Goal: Transaction & Acquisition: Purchase product/service

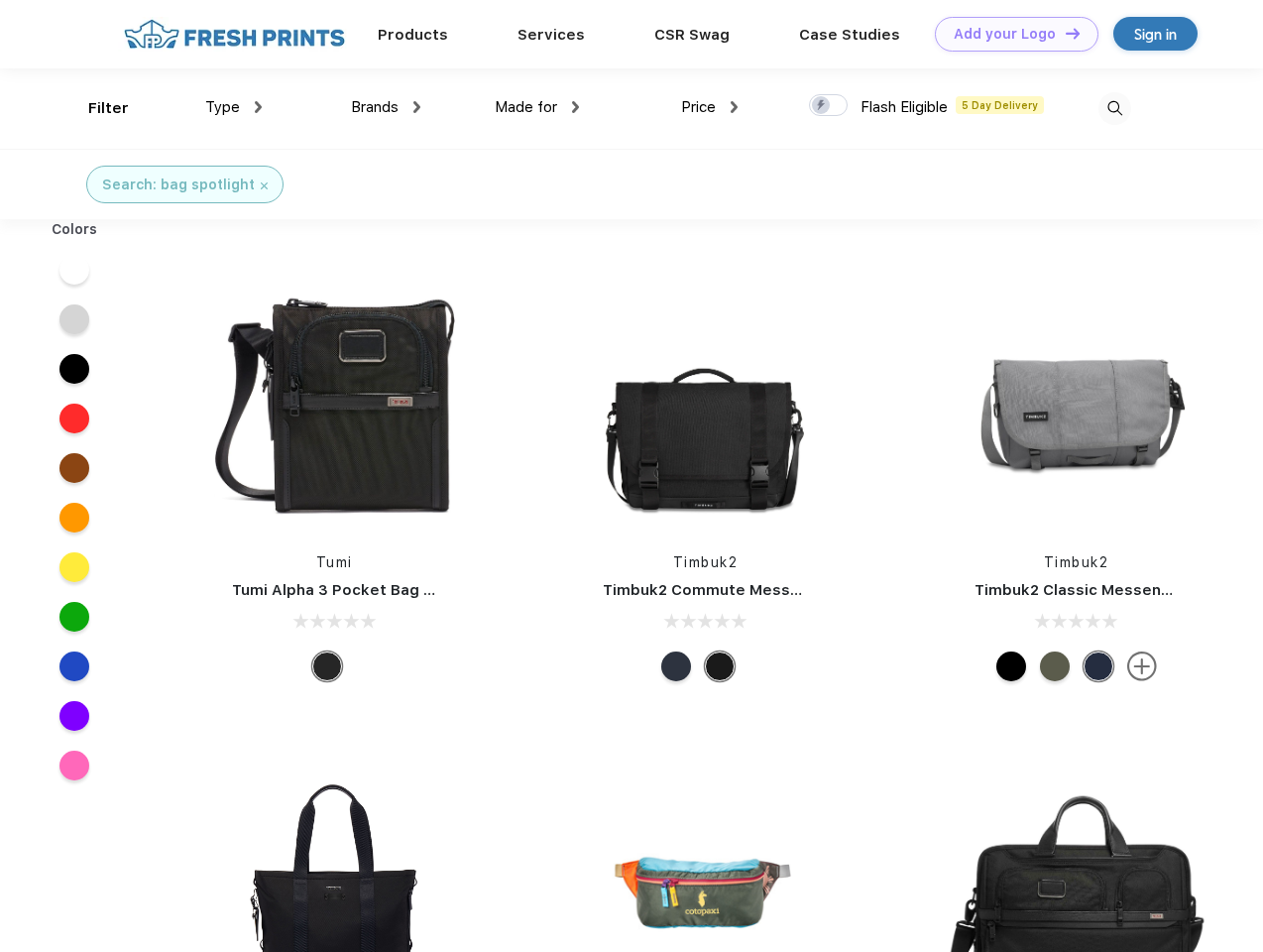
click at [1010, 34] on link "Add your Logo Design Tool" at bounding box center [1017, 34] width 164 height 35
click at [0, 0] on div "Design Tool" at bounding box center [0, 0] width 0 height 0
click at [1063, 33] on link "Add your Logo Design Tool" at bounding box center [1017, 34] width 164 height 35
click at [95, 108] on div "Filter" at bounding box center [108, 108] width 41 height 23
click at [234, 107] on span "Type" at bounding box center [222, 107] width 35 height 18
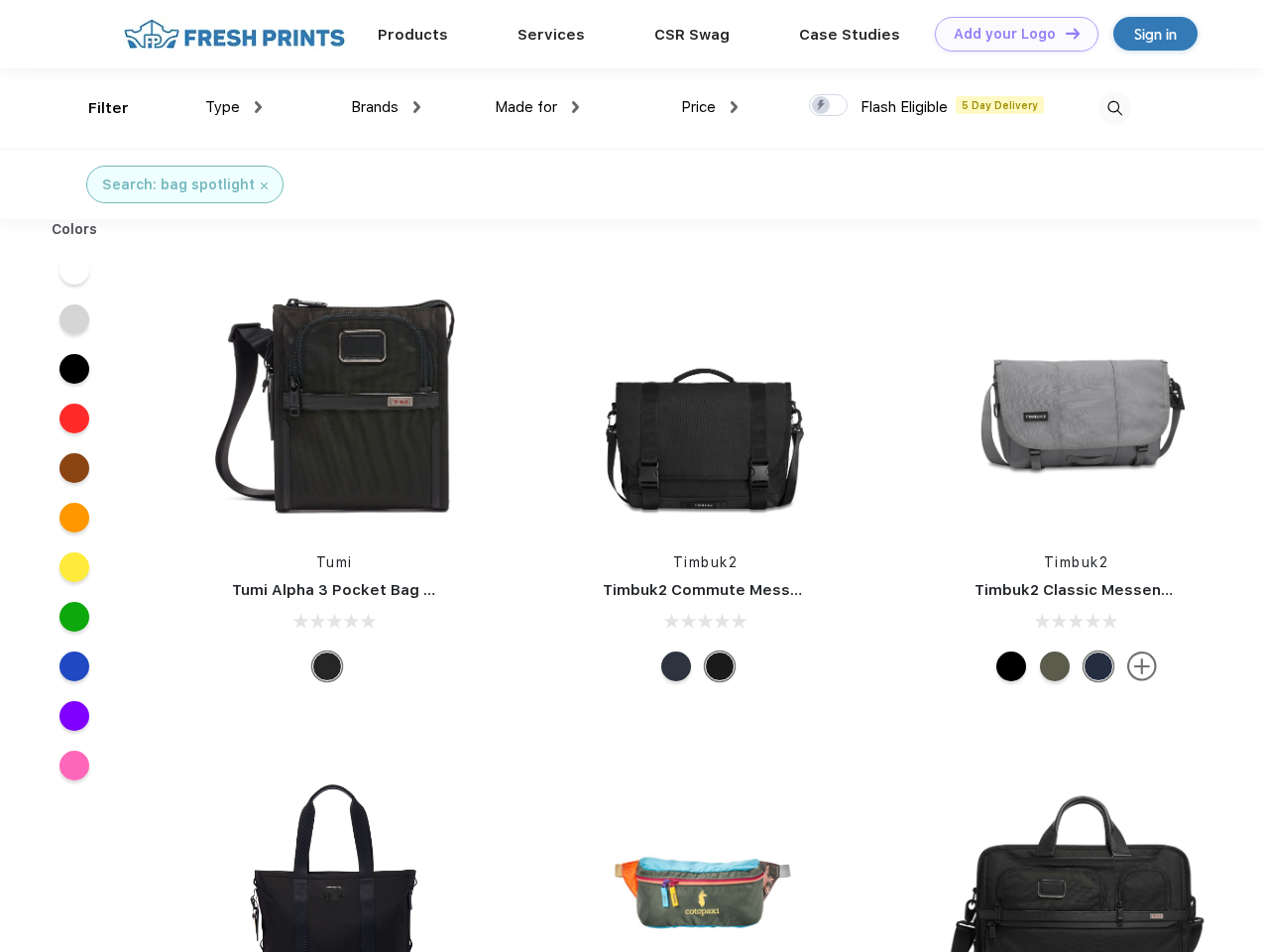
click at [386, 107] on span "Brands" at bounding box center [375, 107] width 48 height 18
click at [538, 107] on span "Made for" at bounding box center [526, 107] width 63 height 18
click at [710, 107] on span "Price" at bounding box center [698, 107] width 35 height 18
click at [829, 106] on div at bounding box center [828, 105] width 39 height 22
click at [822, 106] on input "checkbox" at bounding box center [815, 99] width 13 height 13
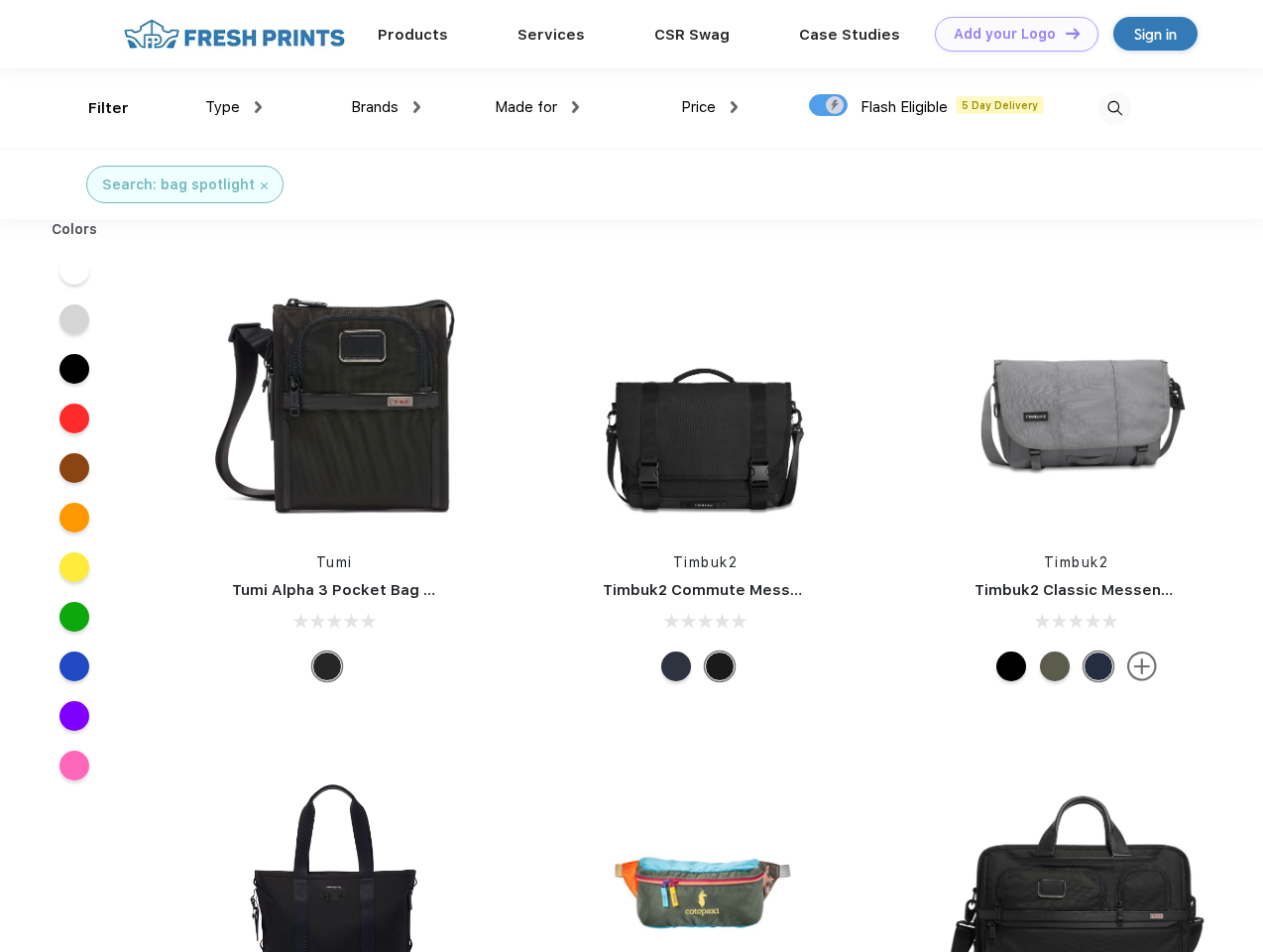
click at [1114, 108] on img at bounding box center [1114, 108] width 33 height 33
